Goal: Browse casually

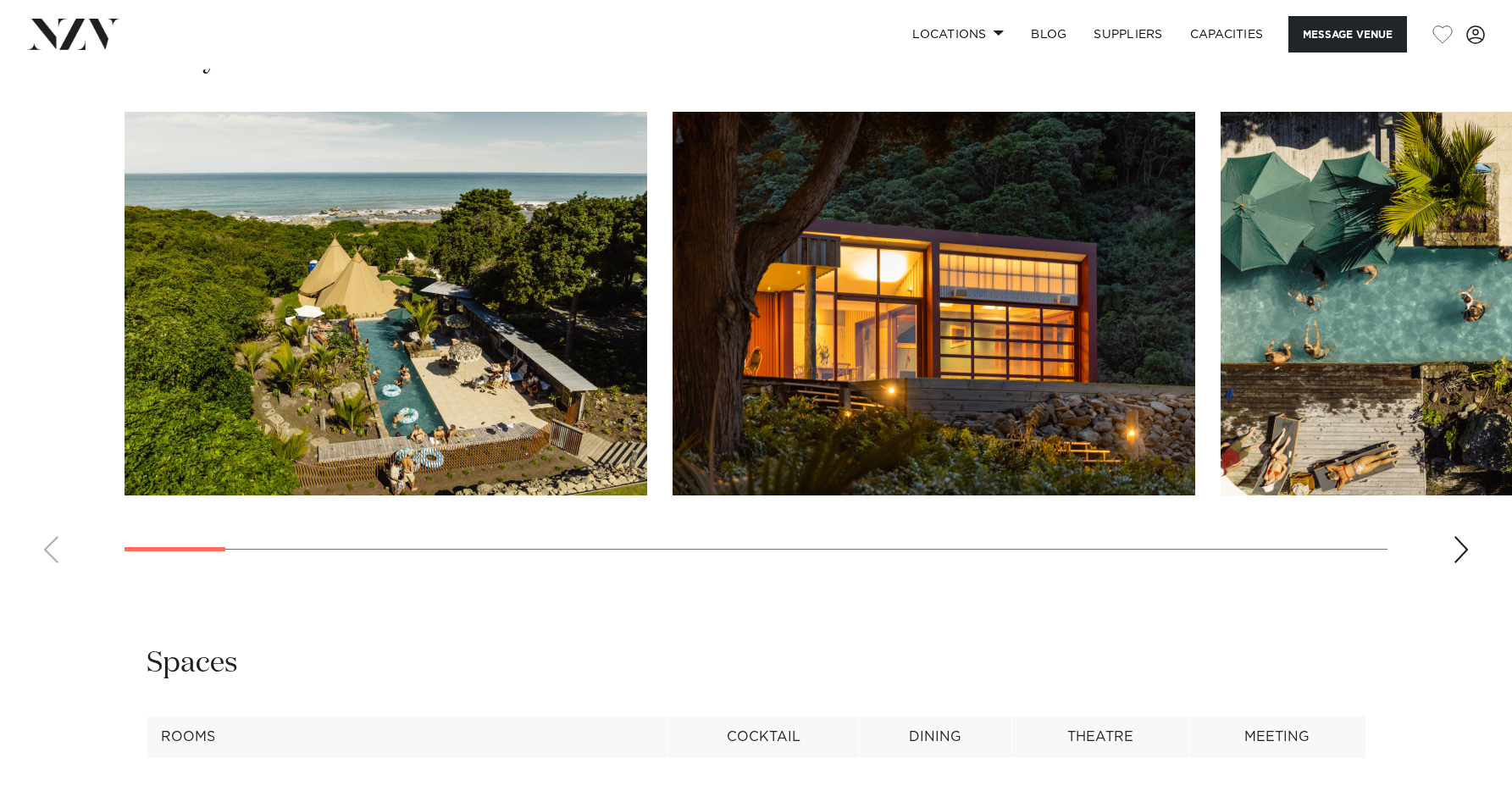
scroll to position [1614, 0]
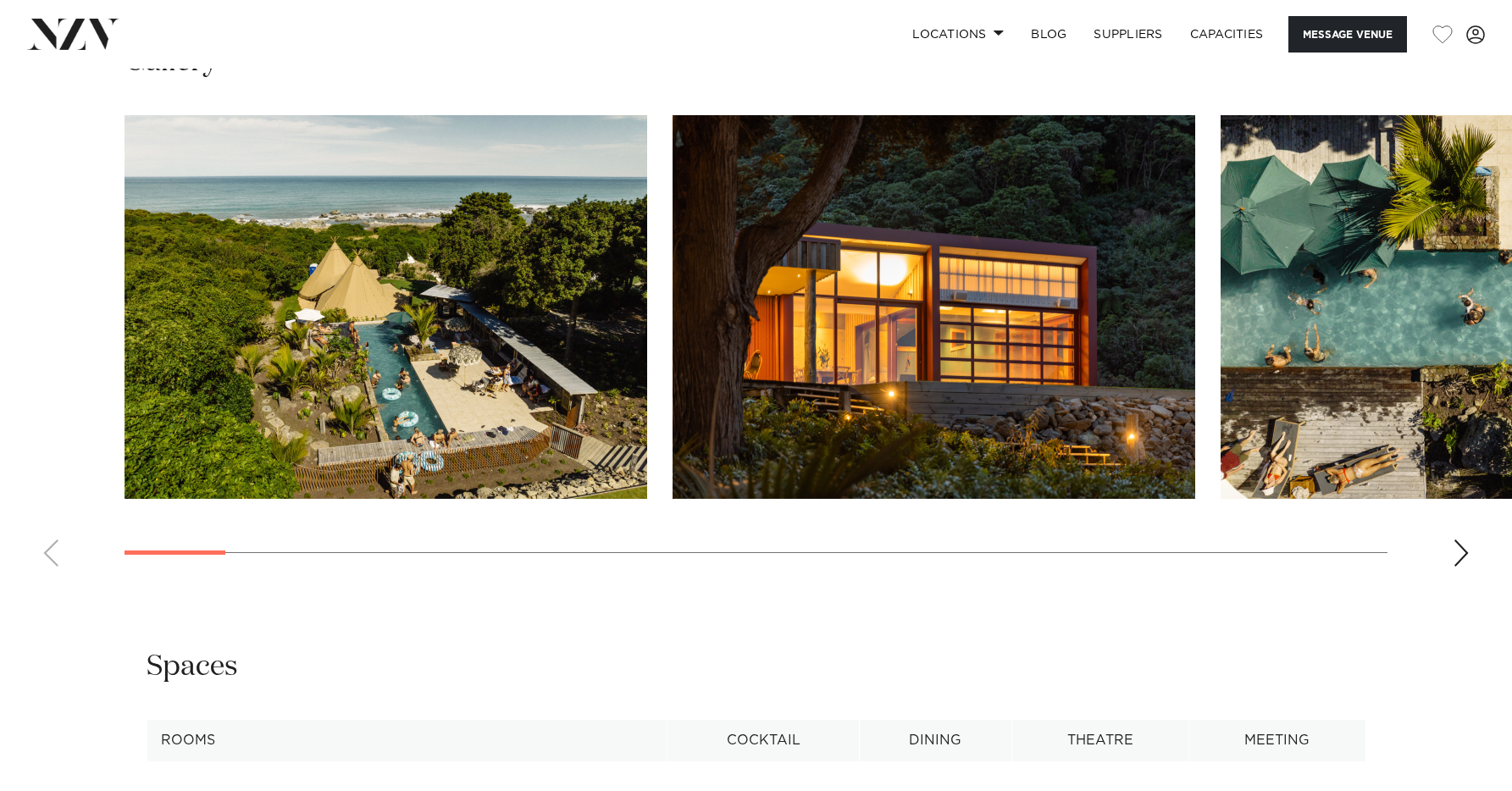
click at [1466, 555] on div "Next slide" at bounding box center [1461, 553] width 16 height 27
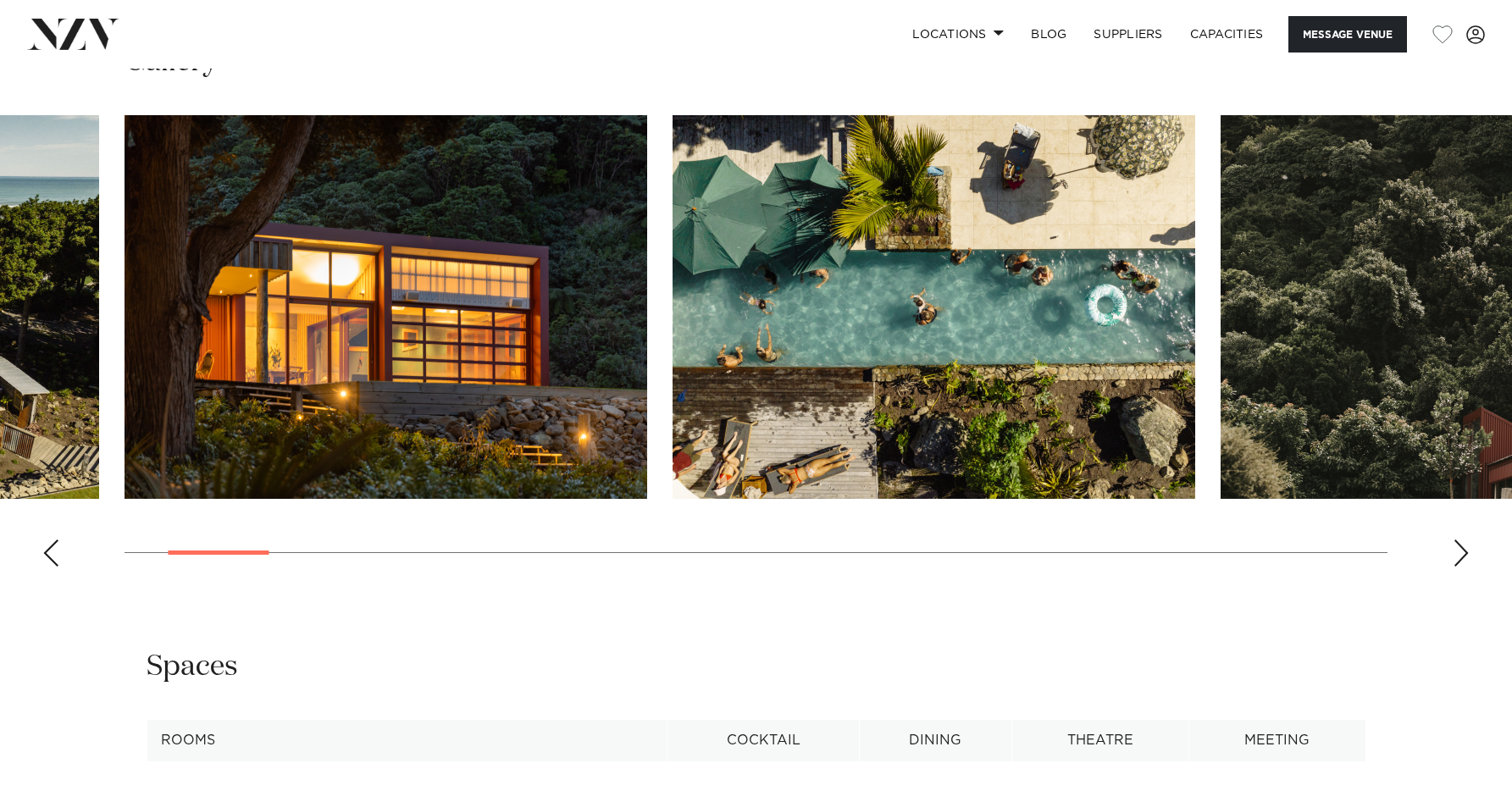
click at [1466, 555] on div "Next slide" at bounding box center [1461, 553] width 16 height 27
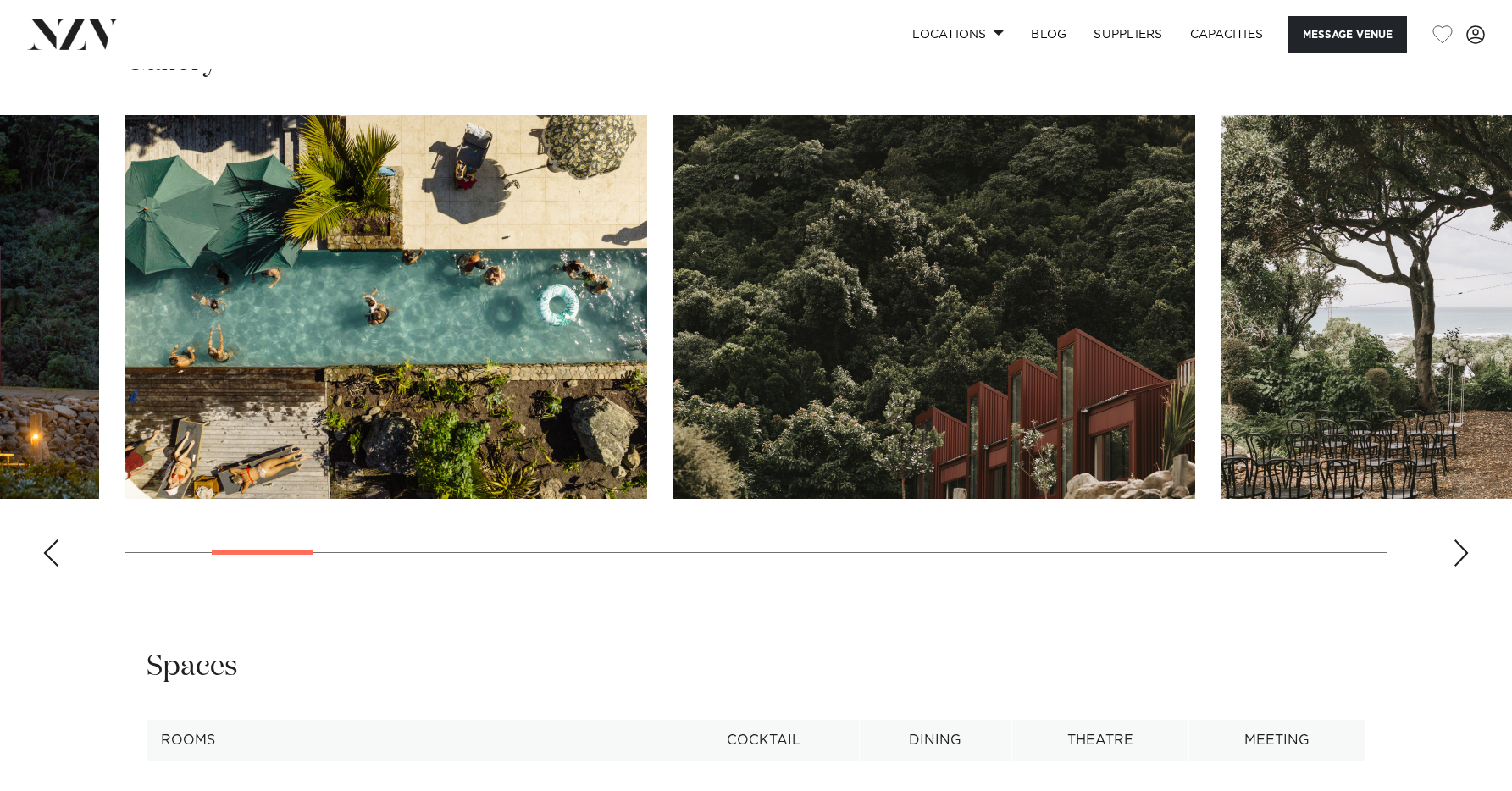
click at [1466, 555] on div "Next slide" at bounding box center [1461, 553] width 16 height 27
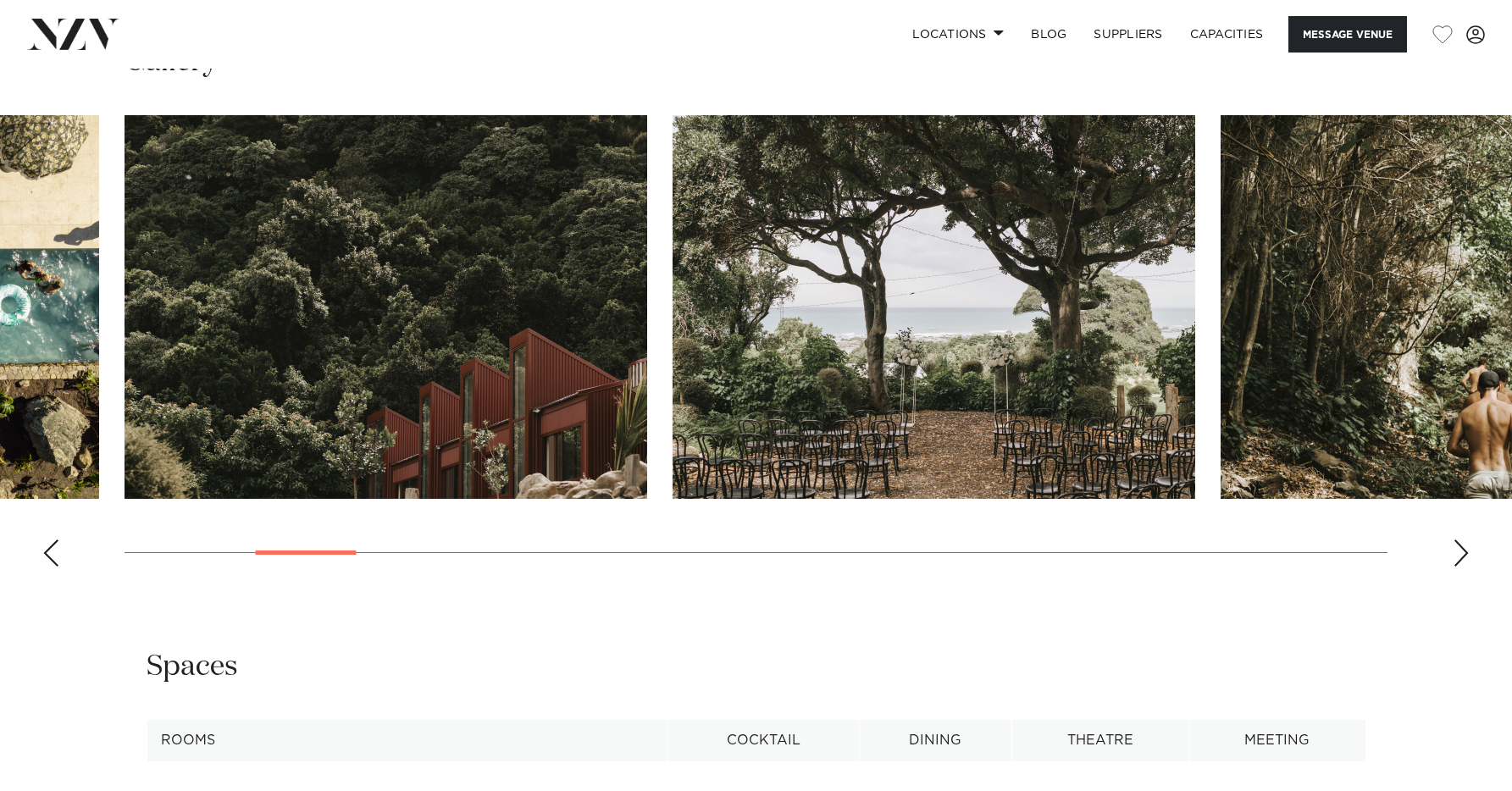
click at [1466, 555] on div "Next slide" at bounding box center [1461, 553] width 16 height 27
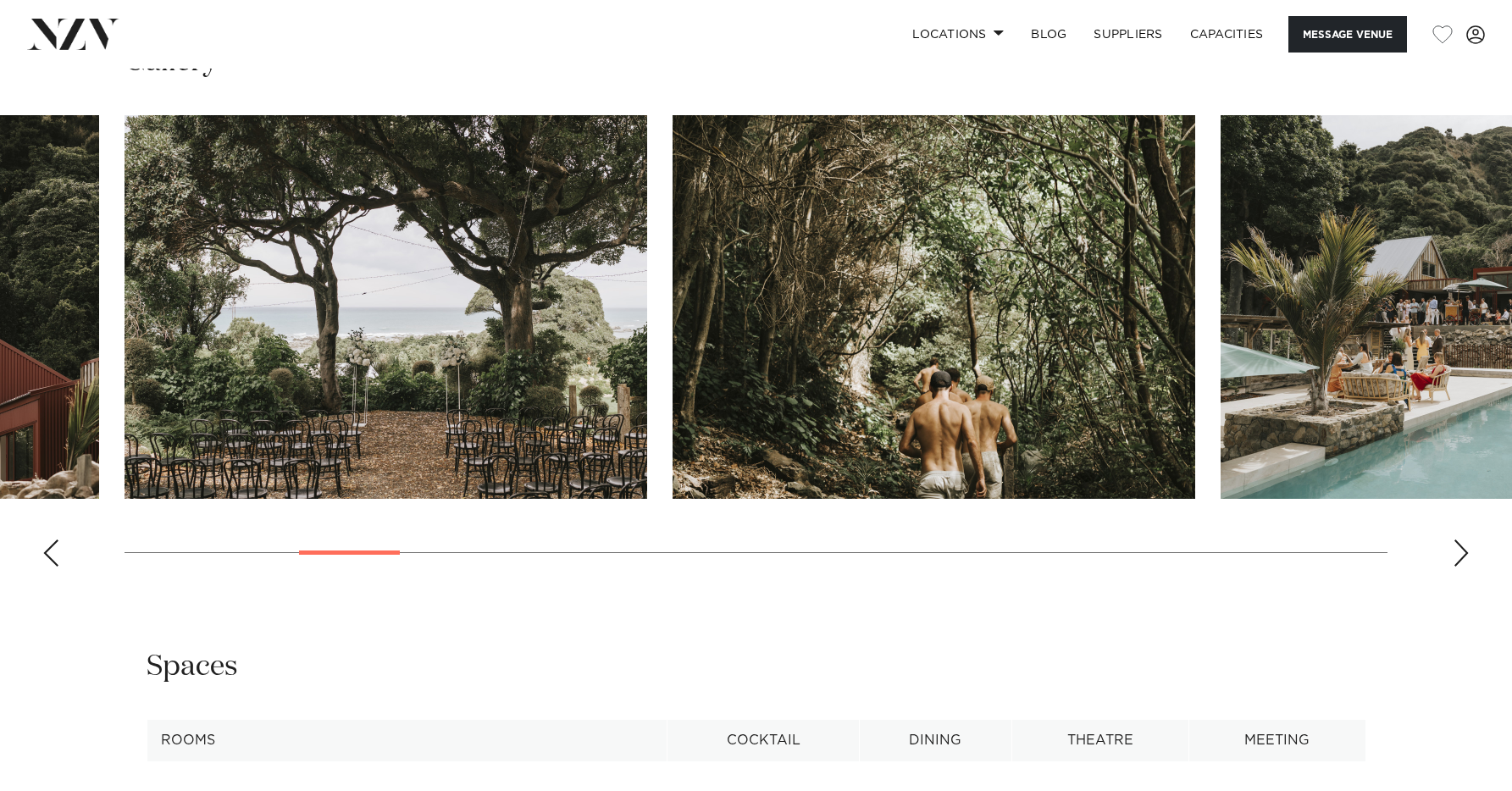
click at [1466, 555] on div "Next slide" at bounding box center [1461, 553] width 16 height 27
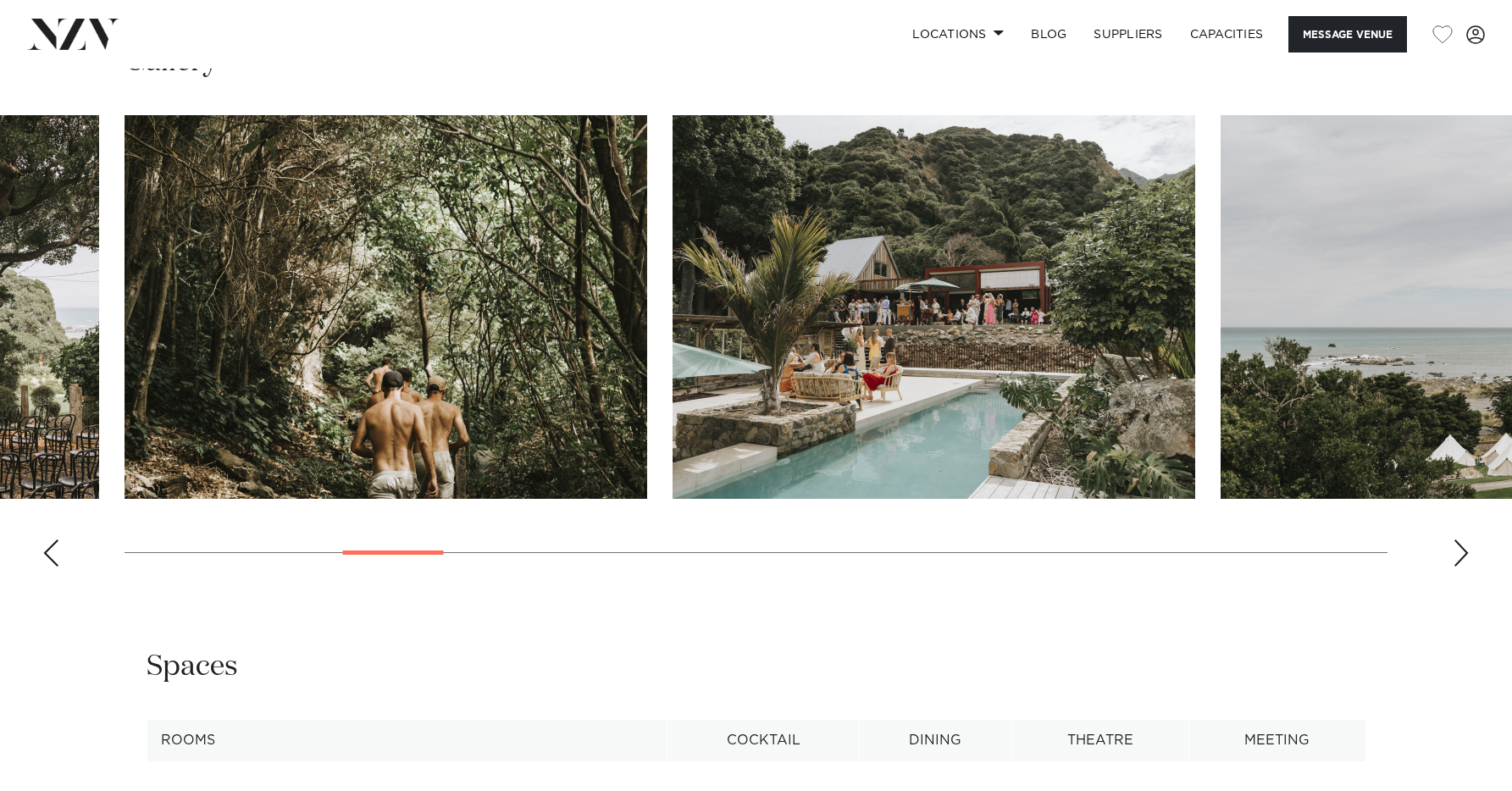
click at [1466, 555] on div "Next slide" at bounding box center [1461, 553] width 16 height 27
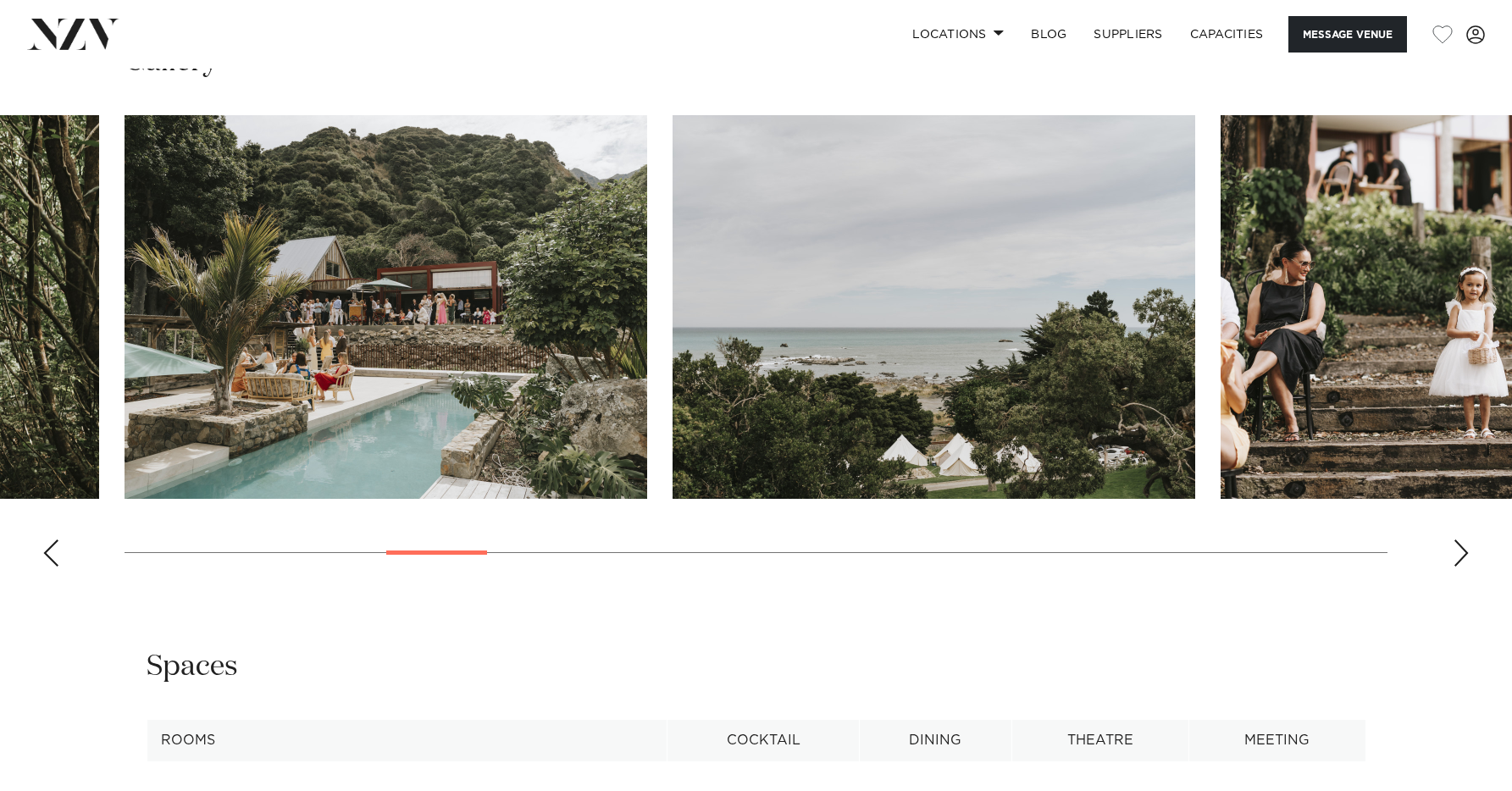
click at [1466, 555] on div "Next slide" at bounding box center [1461, 553] width 16 height 27
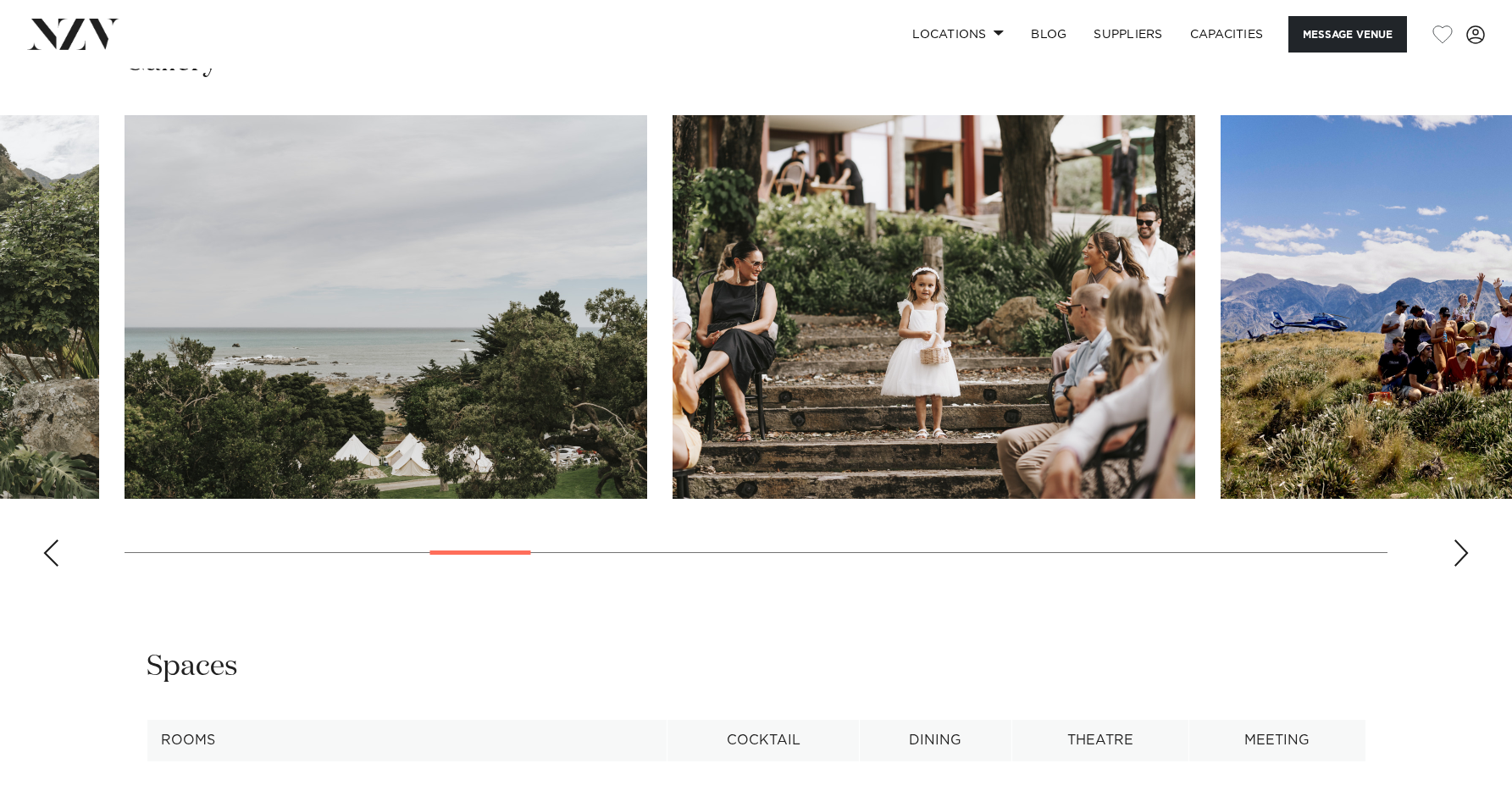
click at [1466, 555] on div "Next slide" at bounding box center [1461, 553] width 16 height 27
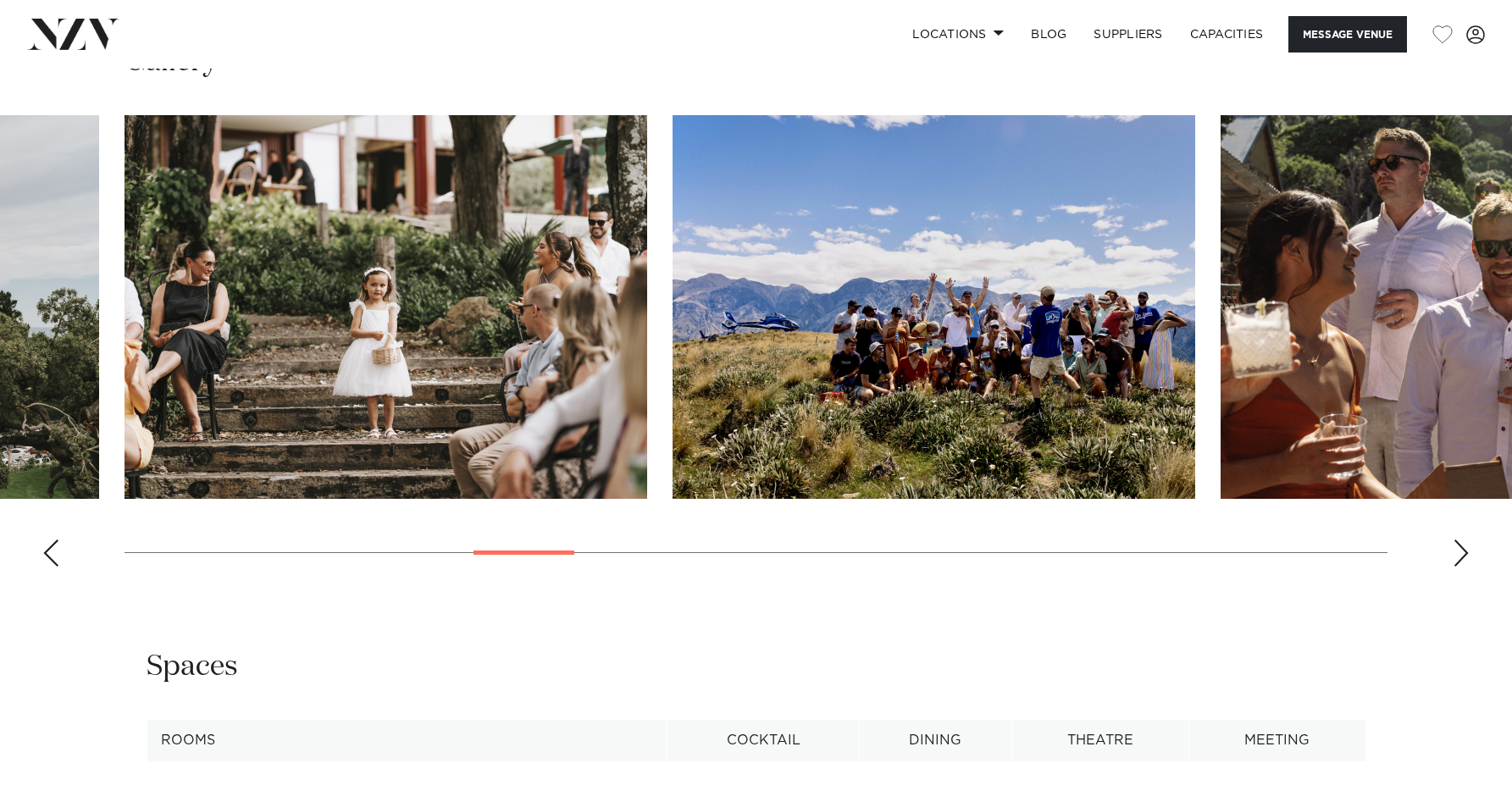
click at [1466, 555] on div "Next slide" at bounding box center [1461, 553] width 16 height 27
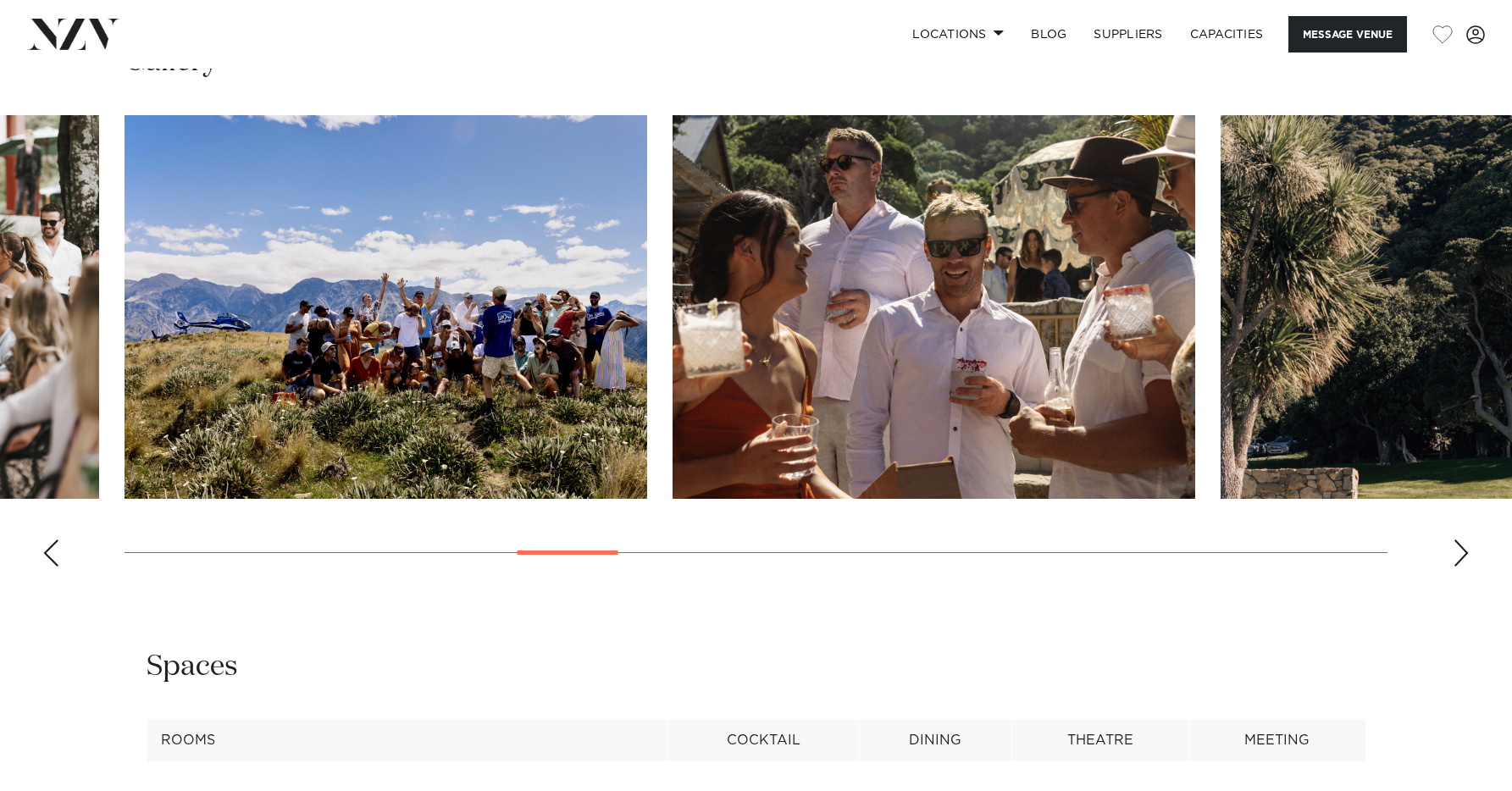
click at [1466, 555] on div "Next slide" at bounding box center [1461, 553] width 16 height 27
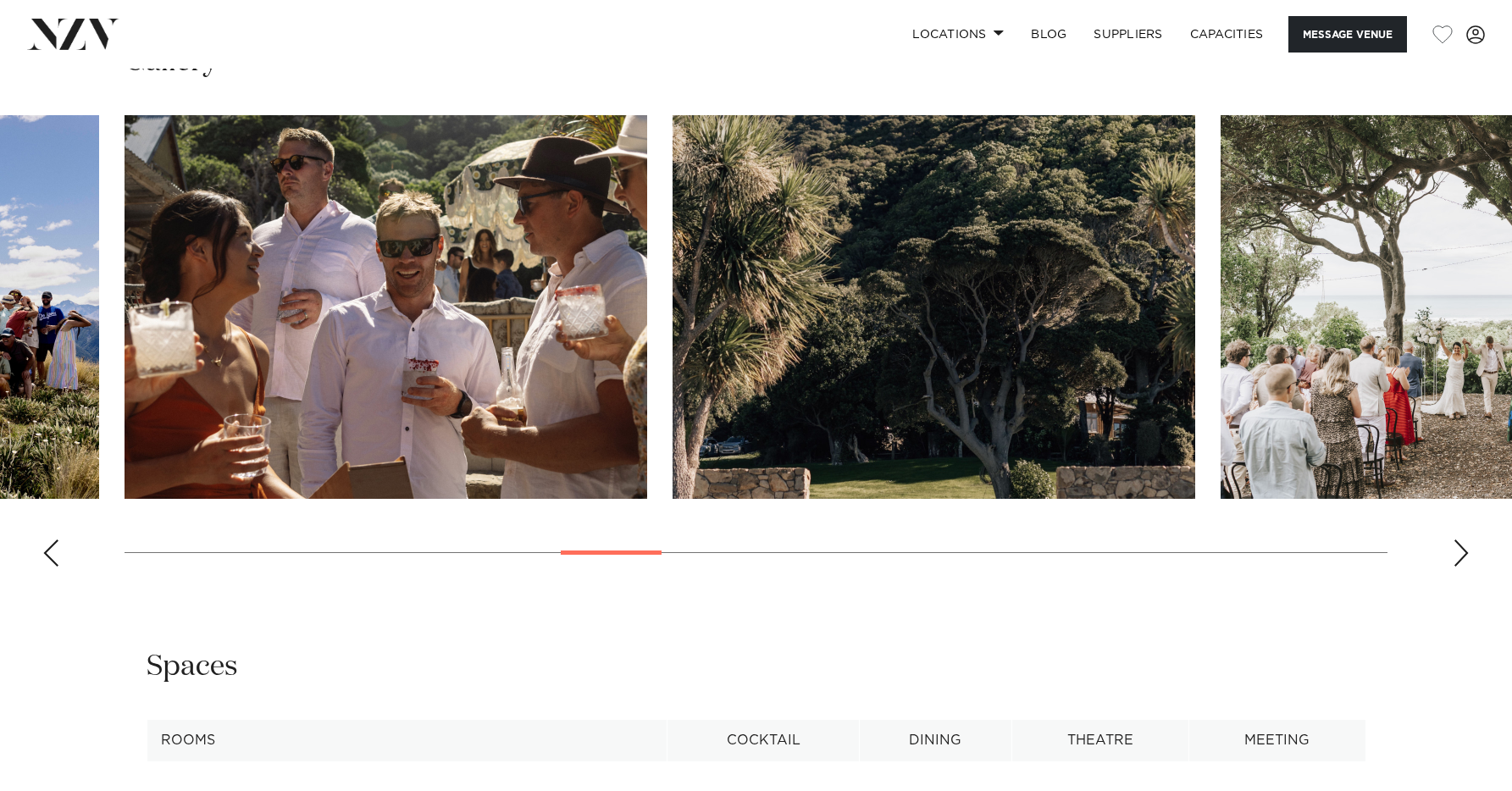
click at [1466, 556] on div "Next slide" at bounding box center [1461, 553] width 16 height 27
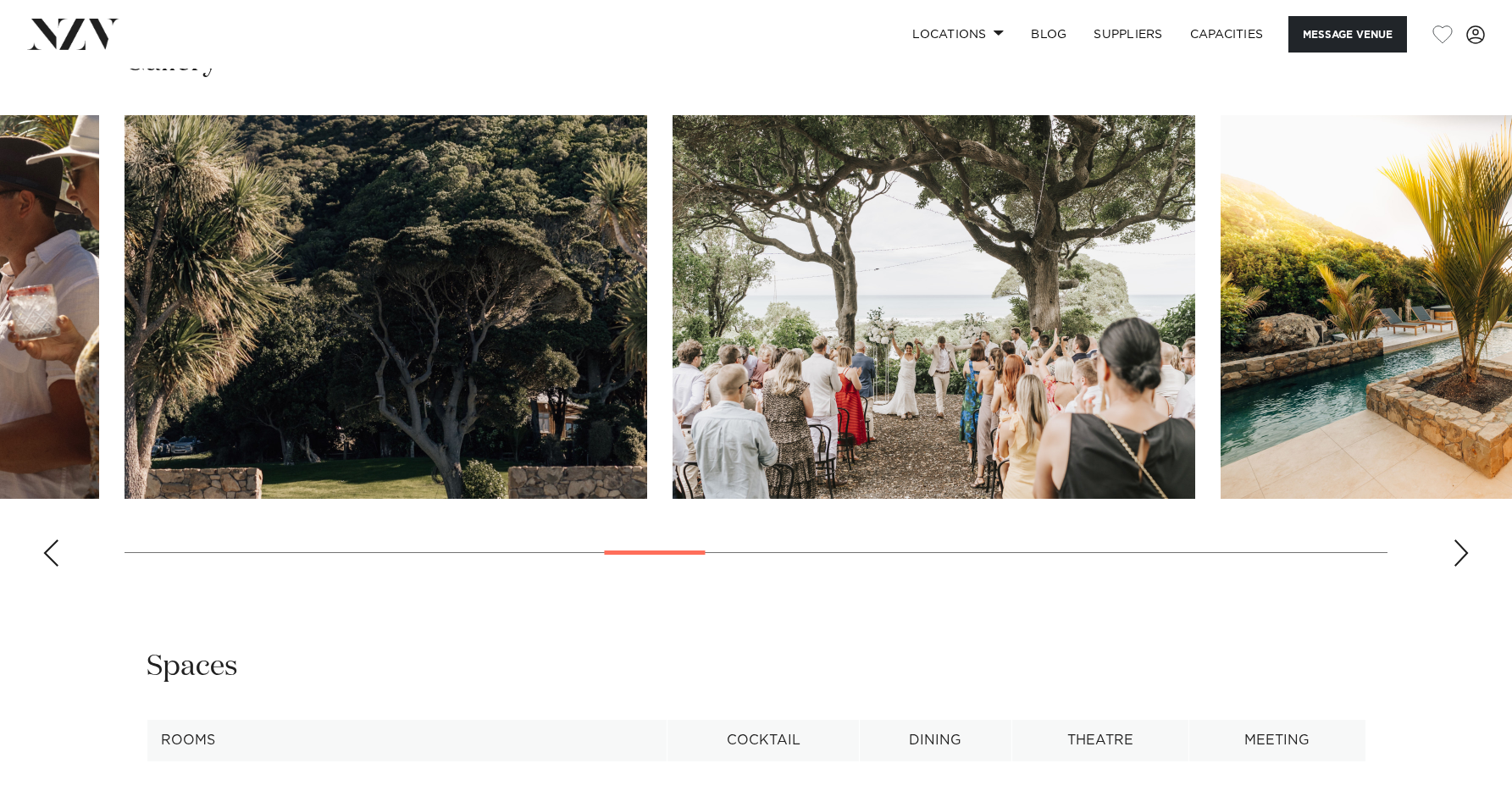
click at [1466, 556] on div "Next slide" at bounding box center [1461, 553] width 16 height 27
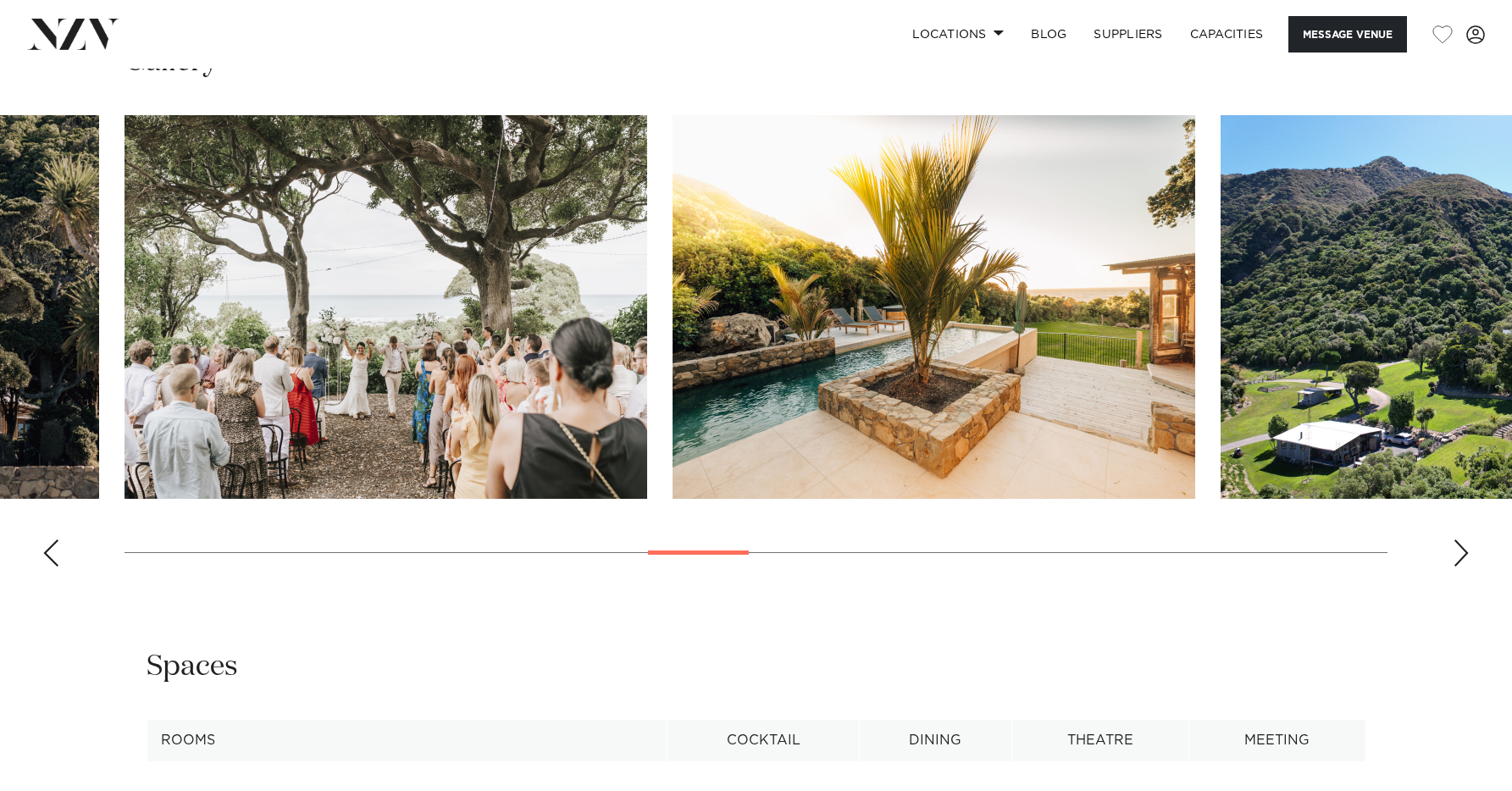
click at [1467, 556] on div "Next slide" at bounding box center [1461, 553] width 16 height 27
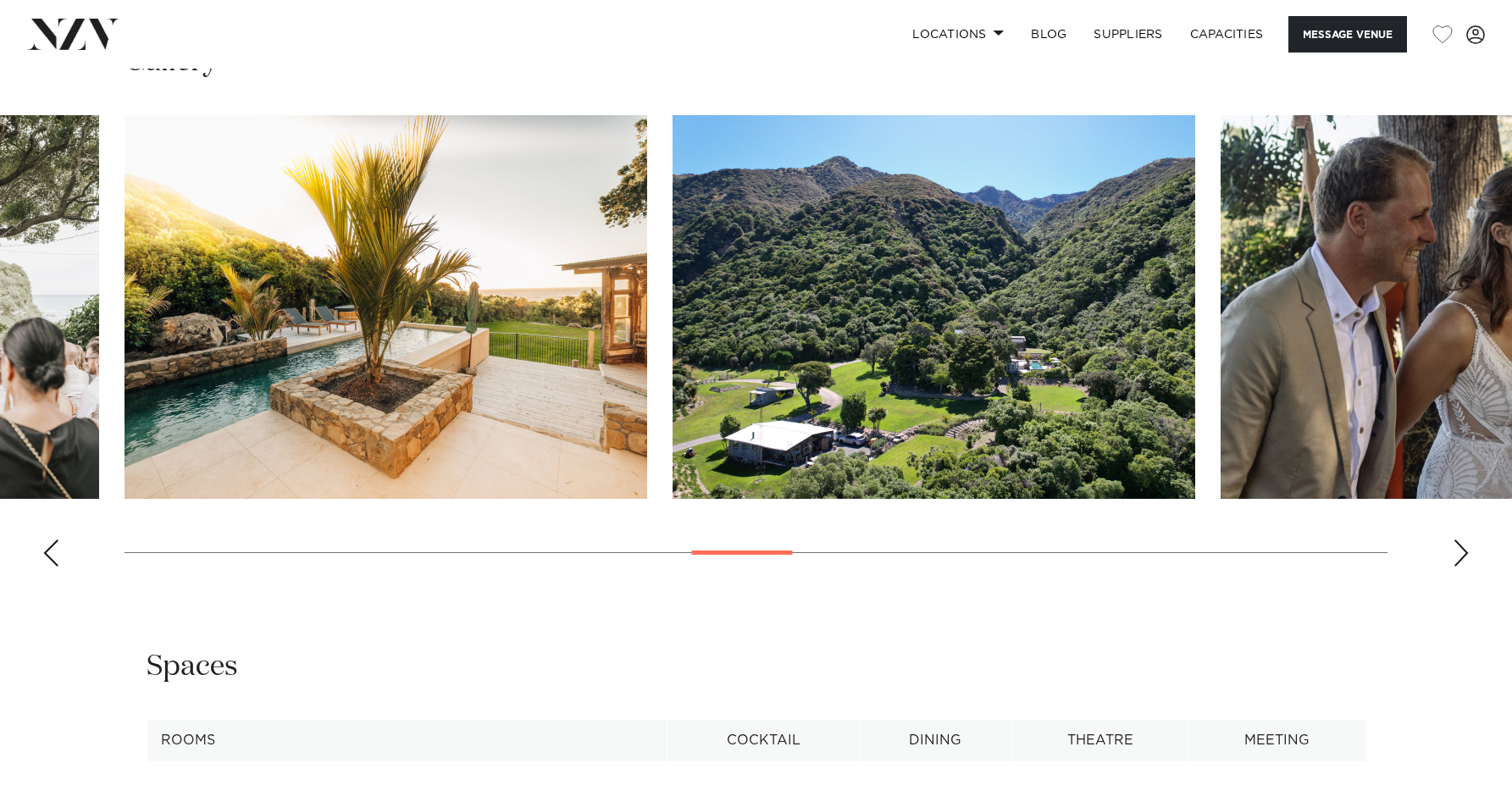
click at [1469, 556] on swiper-container at bounding box center [756, 348] width 1512 height 465
click at [1466, 556] on div "Next slide" at bounding box center [1461, 553] width 16 height 27
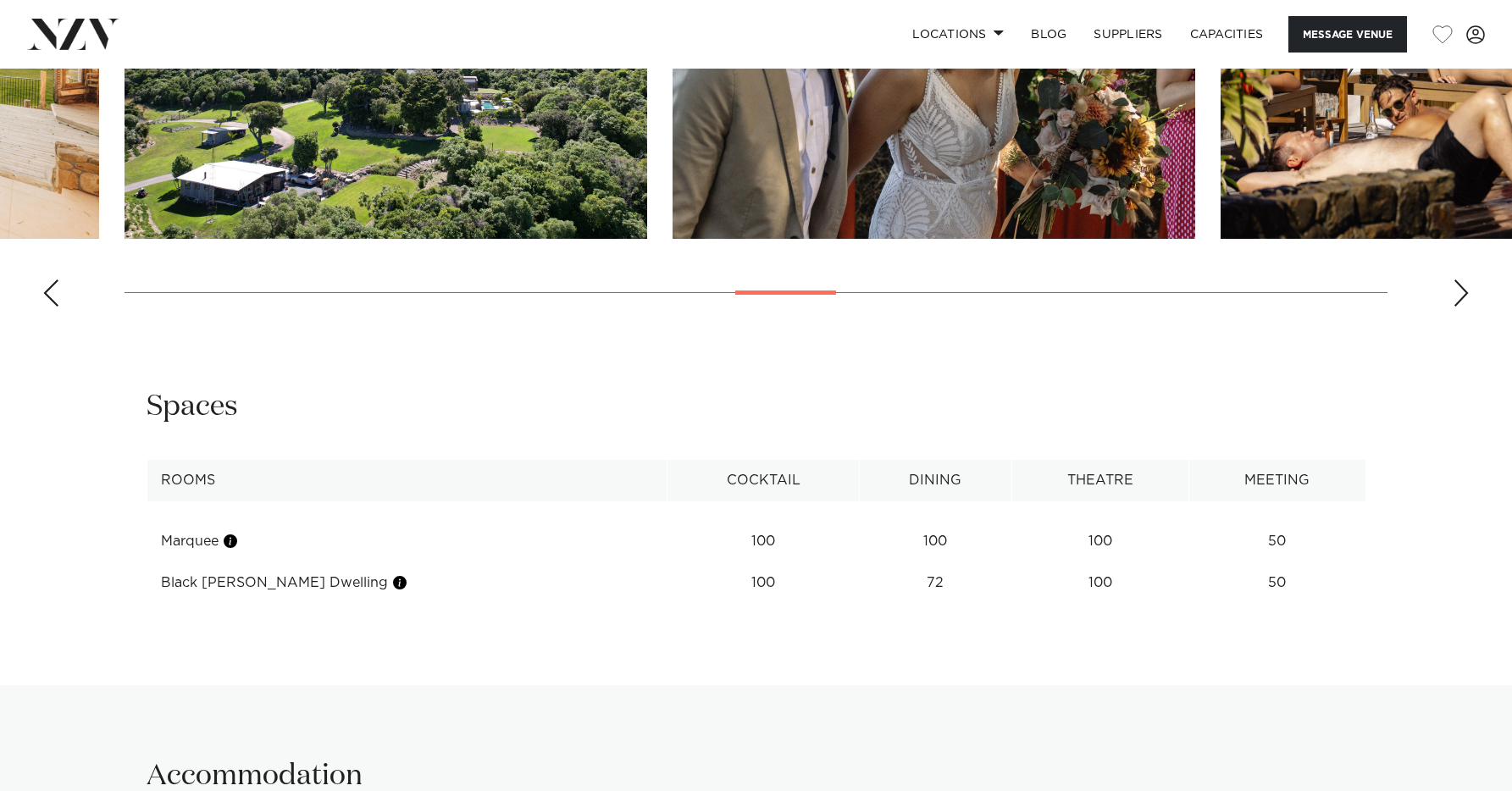
scroll to position [1876, 0]
